Goal: Information Seeking & Learning: Learn about a topic

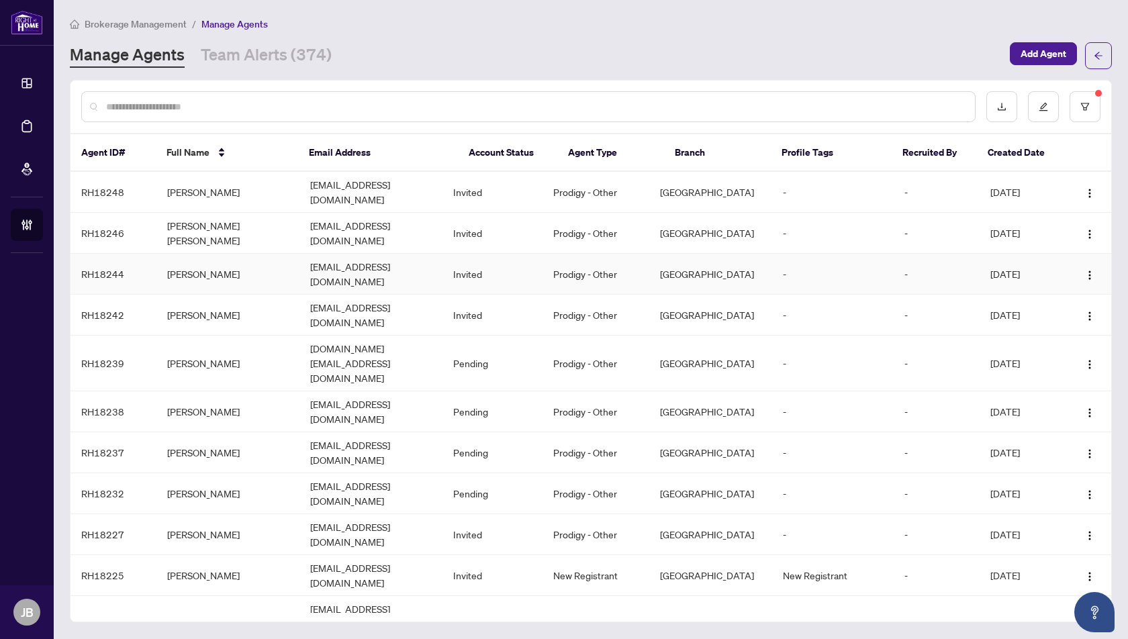
click at [180, 254] on td "[PERSON_NAME]" at bounding box center [227, 274] width 143 height 41
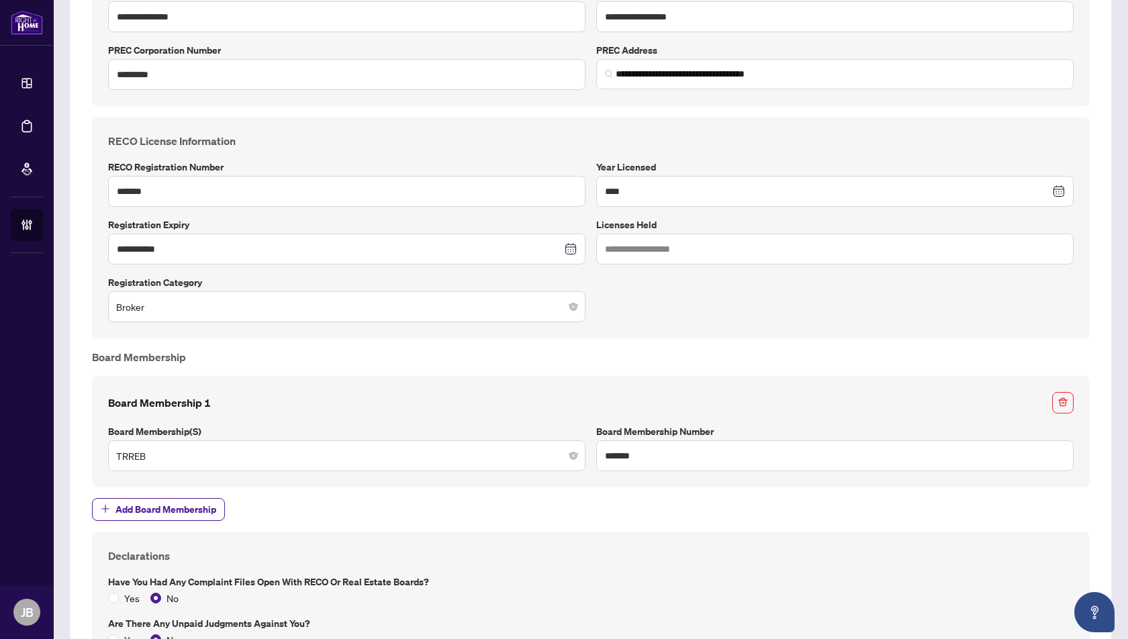
scroll to position [1042, 0]
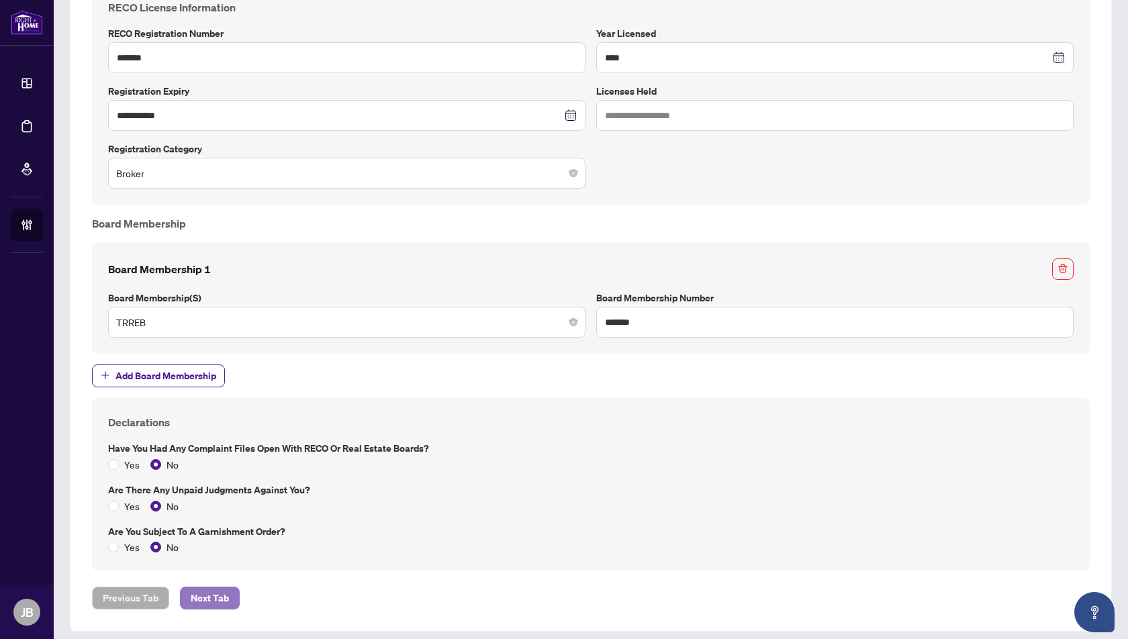
click at [214, 593] on span "Next Tab" at bounding box center [210, 597] width 38 height 21
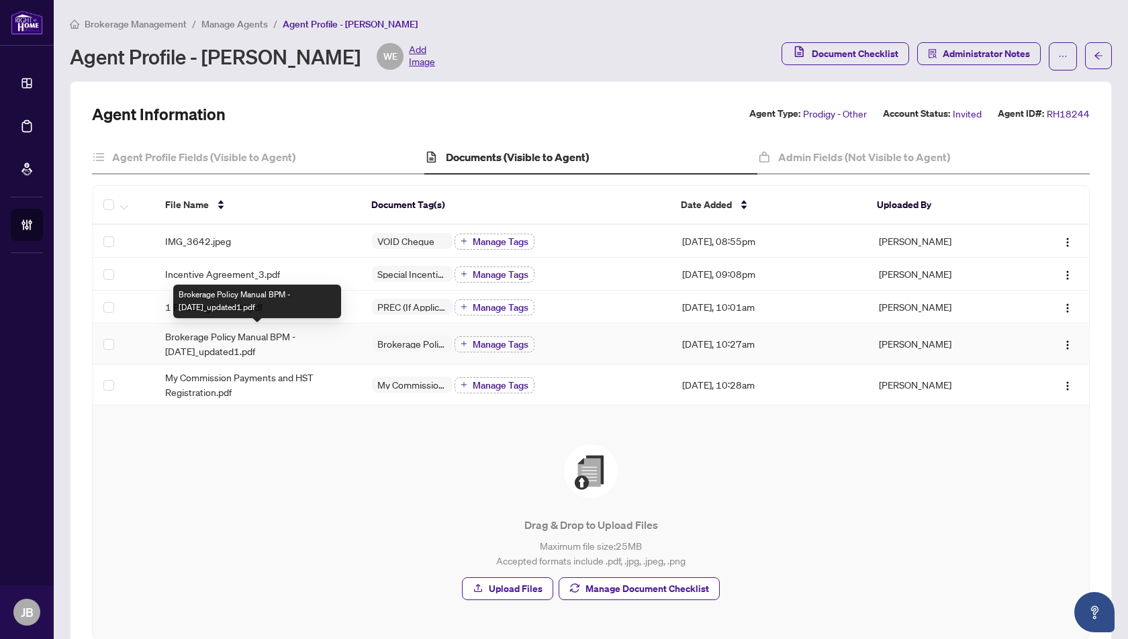
click at [203, 339] on span "Brokerage Policy Manual BPM - [DATE]_updated1.pdf" at bounding box center [257, 344] width 185 height 30
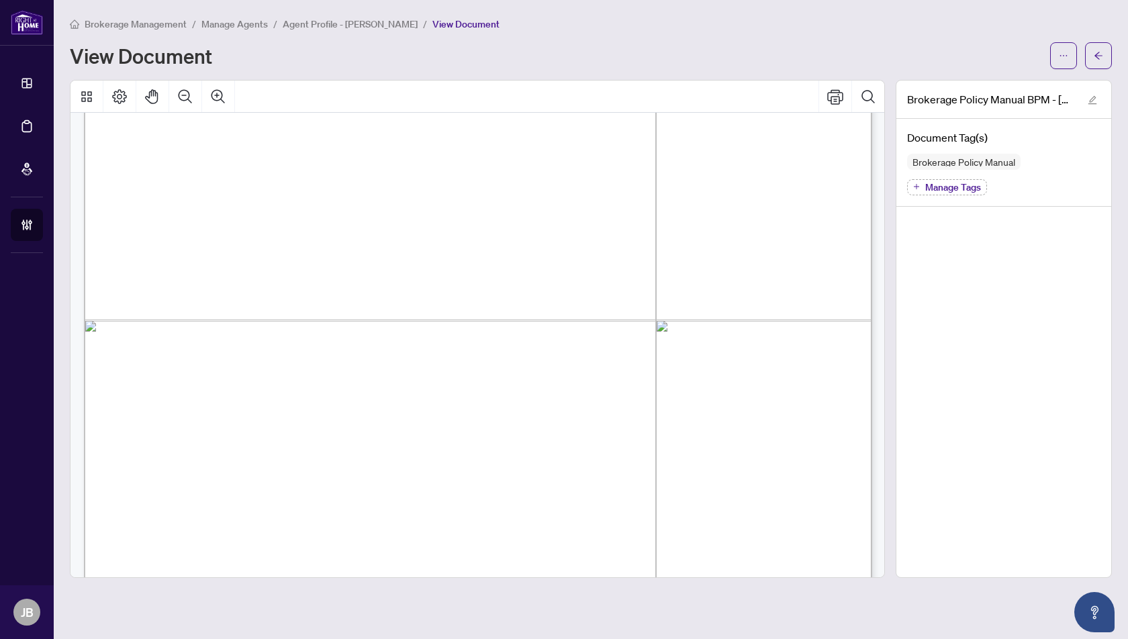
scroll to position [35926, 0]
drag, startPoint x: 879, startPoint y: 388, endPoint x: 873, endPoint y: 551, distance: 163.2
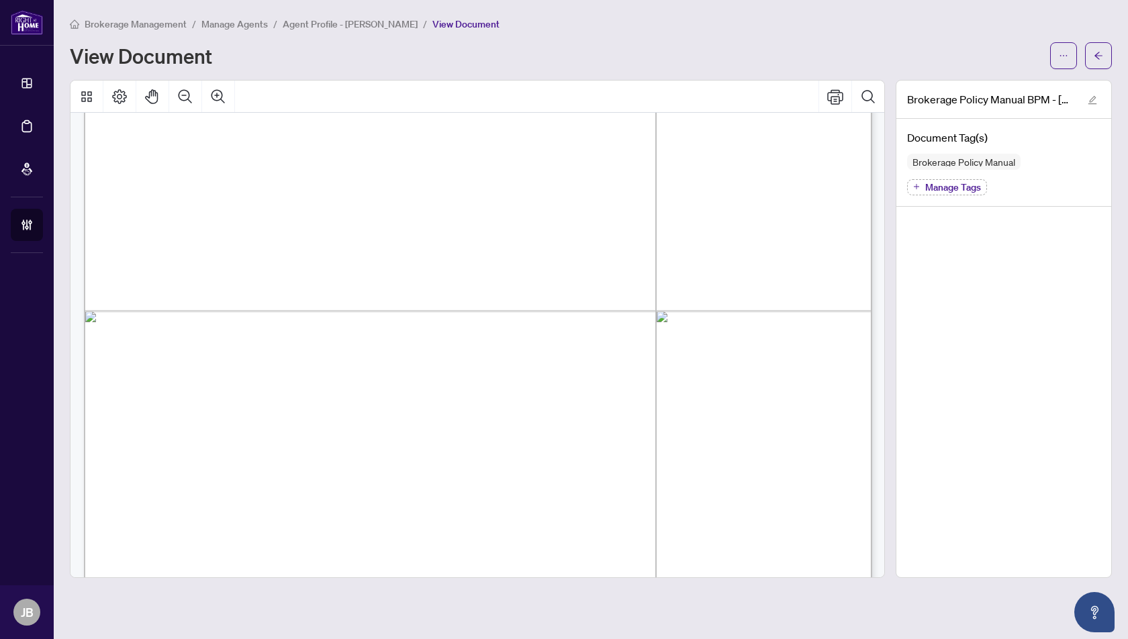
drag, startPoint x: 877, startPoint y: 553, endPoint x: 877, endPoint y: 467, distance: 85.9
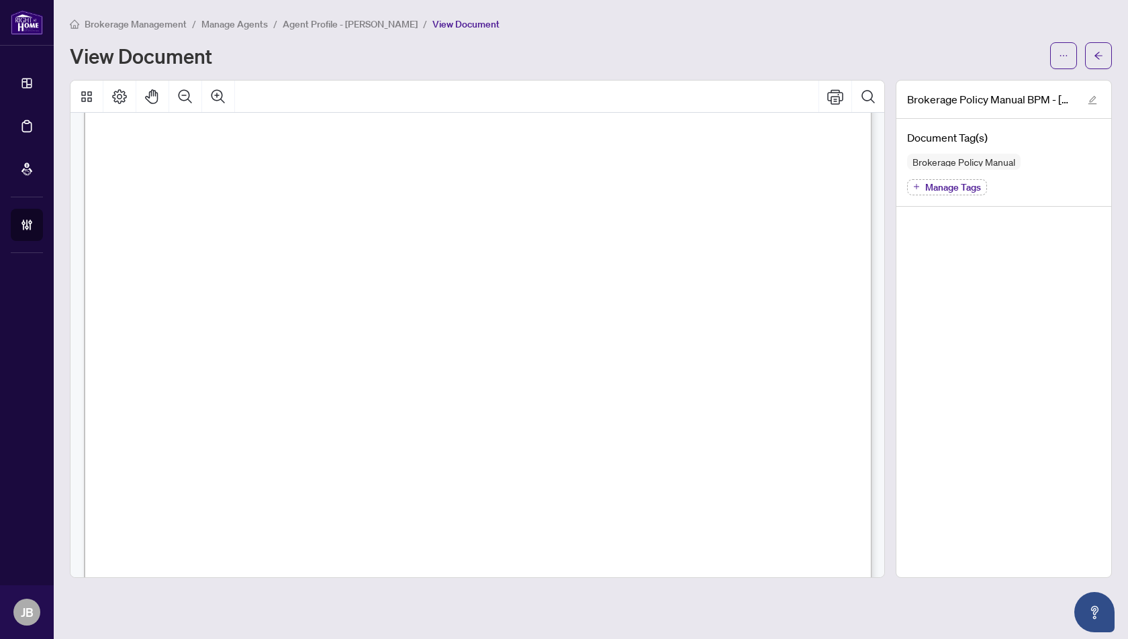
scroll to position [61207, 0]
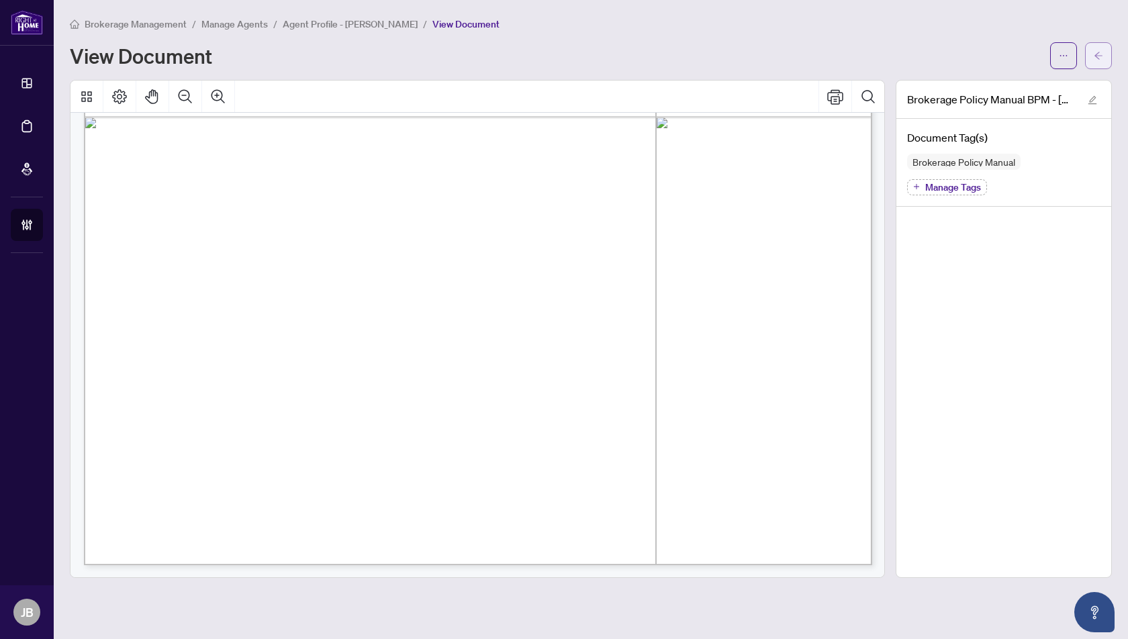
click at [1099, 56] on icon "arrow-left" at bounding box center [1097, 55] width 9 height 9
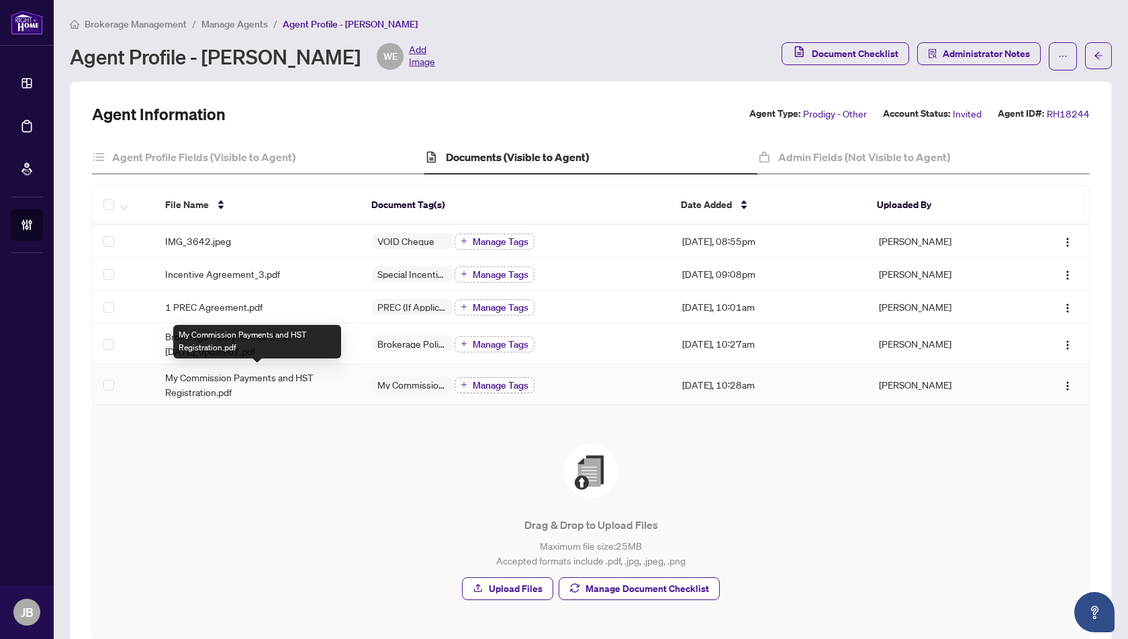
click at [195, 377] on span "My Commission Payments and HST Registration.pdf" at bounding box center [257, 385] width 185 height 30
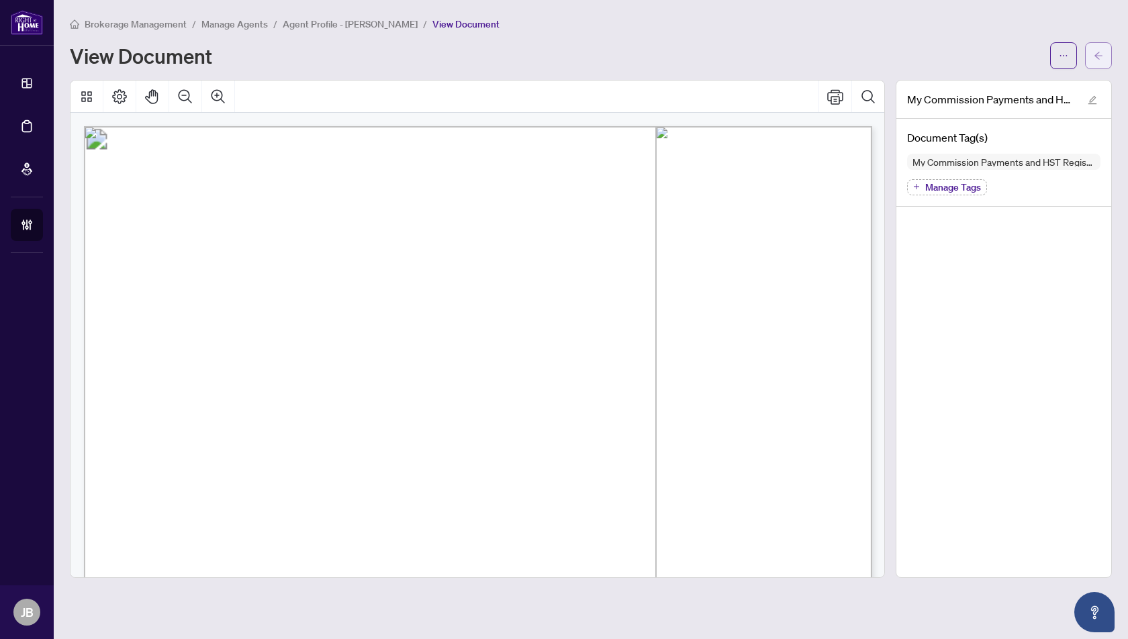
click at [1099, 56] on icon "arrow-left" at bounding box center [1097, 55] width 9 height 9
